Goal: Task Accomplishment & Management: Manage account settings

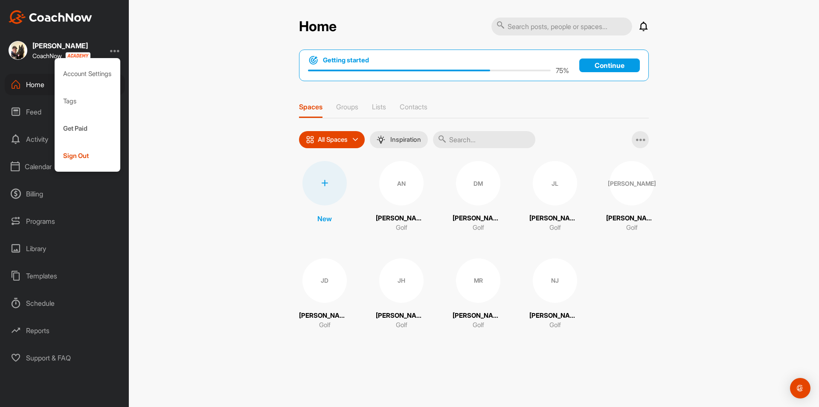
click at [89, 157] on div "Sign Out" at bounding box center [88, 155] width 66 height 27
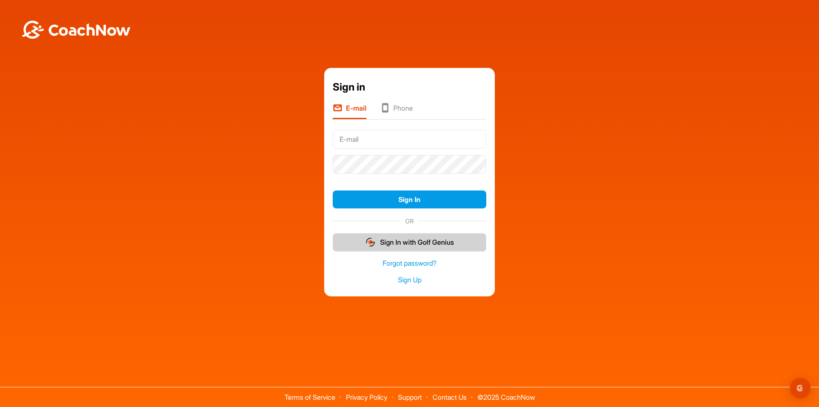
type input "[PERSON_NAME][EMAIL_ADDRESS][DOMAIN_NAME]"
click at [403, 241] on button "Sign In with Golf Genius" at bounding box center [410, 242] width 154 height 18
